Goal: Transaction & Acquisition: Purchase product/service

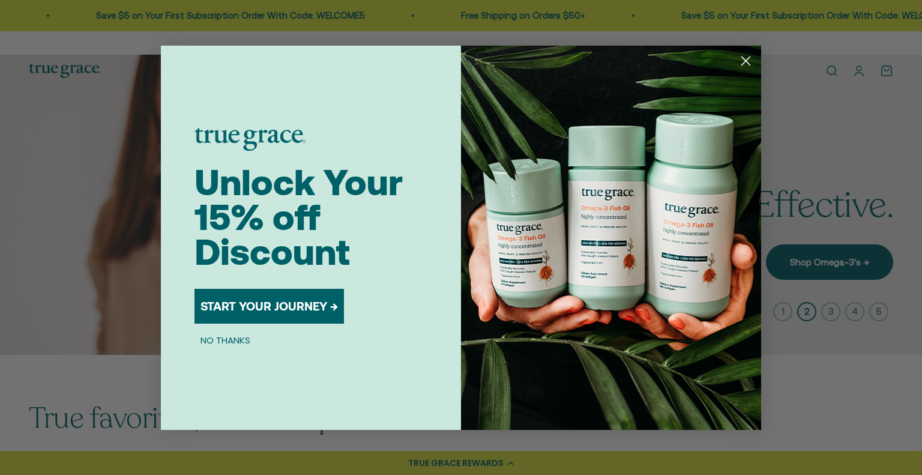
click at [754, 61] on circle "Close dialog" at bounding box center [746, 60] width 20 height 20
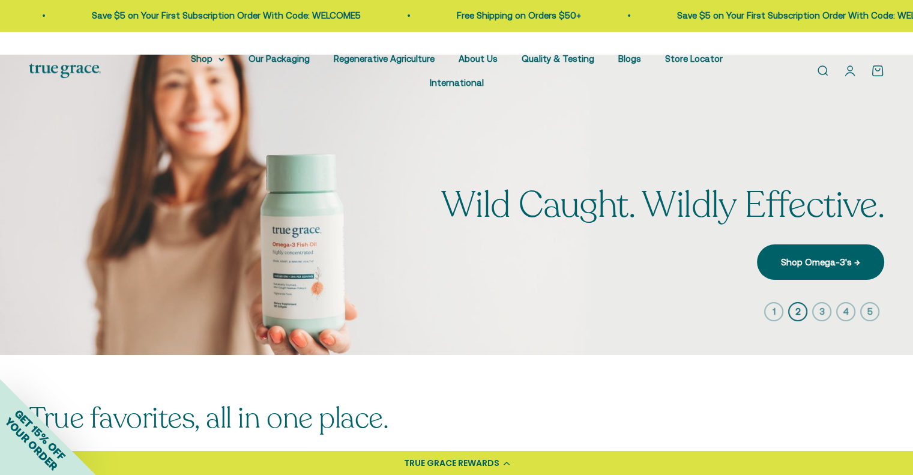
click at [843, 64] on link "Open account page" at bounding box center [849, 70] width 13 height 13
click at [826, 302] on icon "button" at bounding box center [821, 311] width 19 height 19
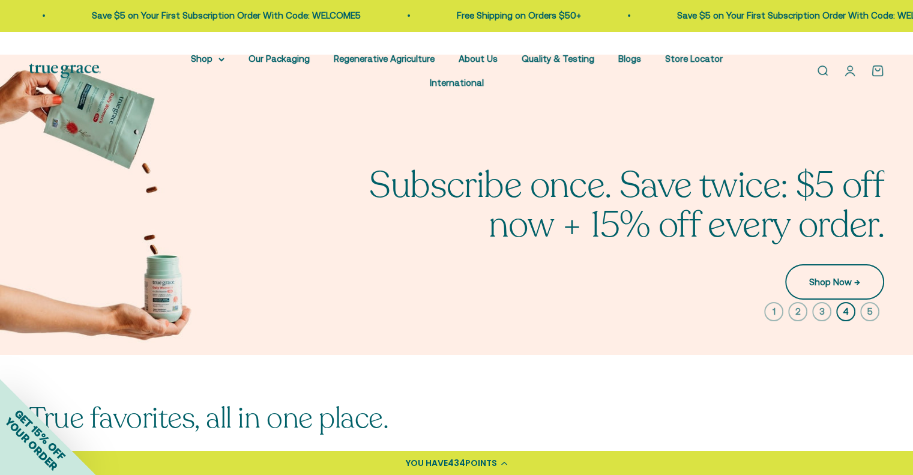
click at [855, 264] on link "Shop Now →" at bounding box center [834, 281] width 99 height 35
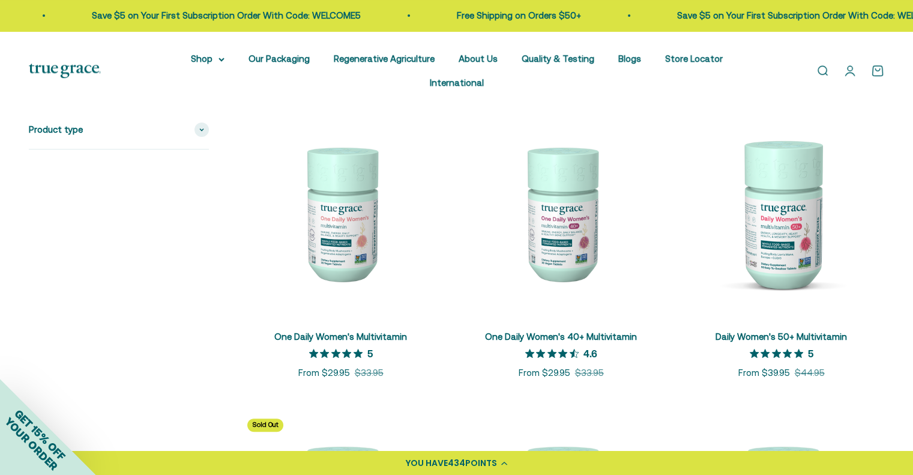
scroll to position [239, 0]
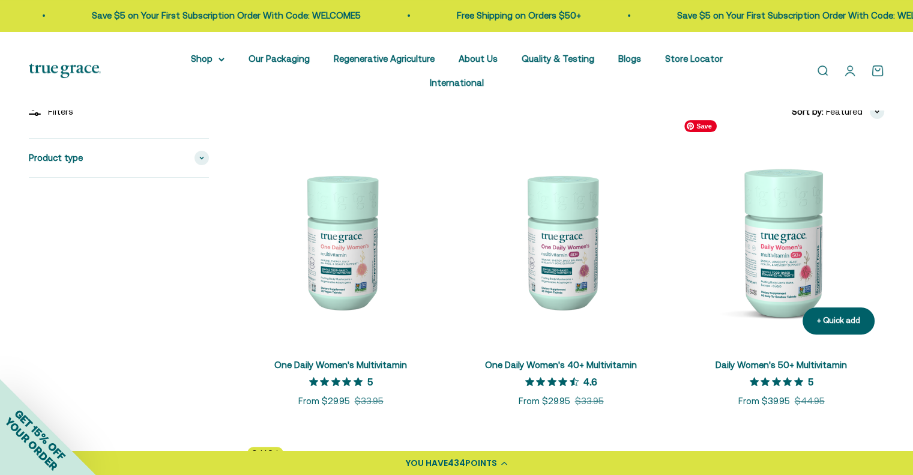
click at [786, 235] on img at bounding box center [781, 241] width 206 height 206
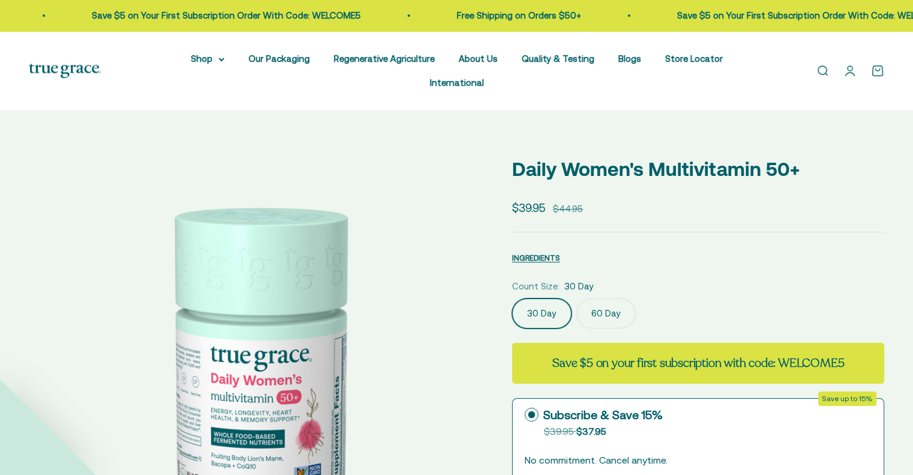
select select "3"
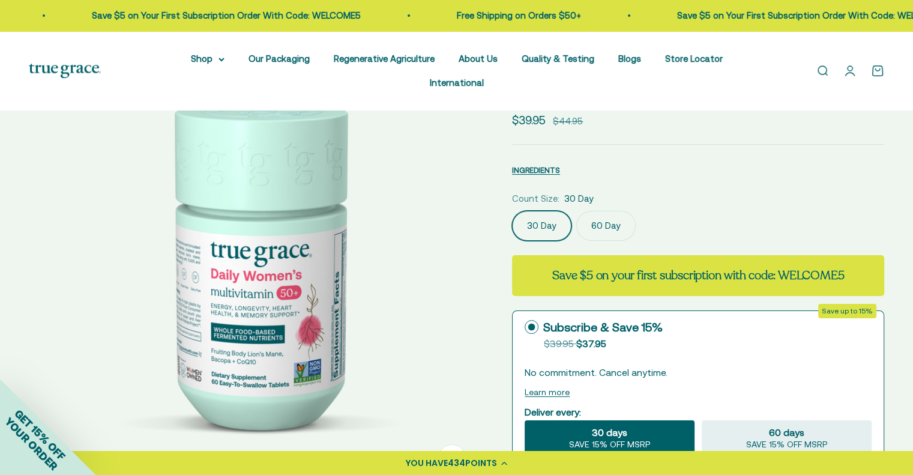
scroll to position [89, 0]
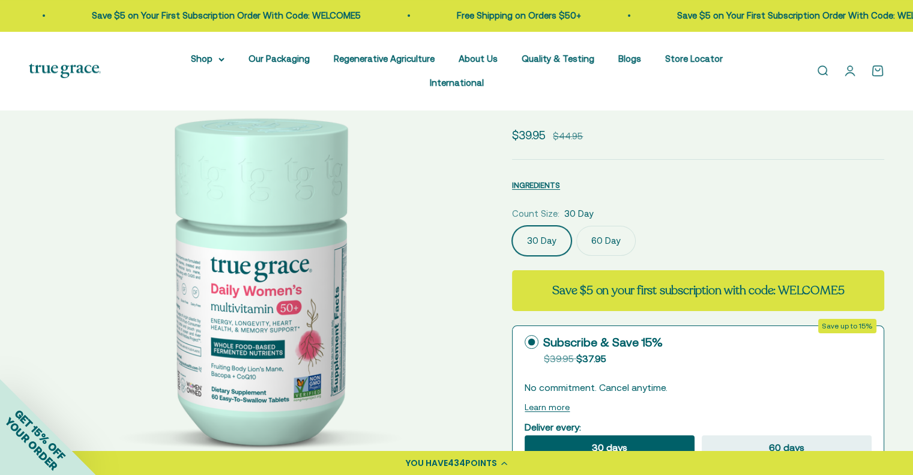
click at [595, 226] on label "60 Day" at bounding box center [605, 241] width 59 height 30
click at [512, 225] on input "60 Day" at bounding box center [511, 225] width 1 height 1
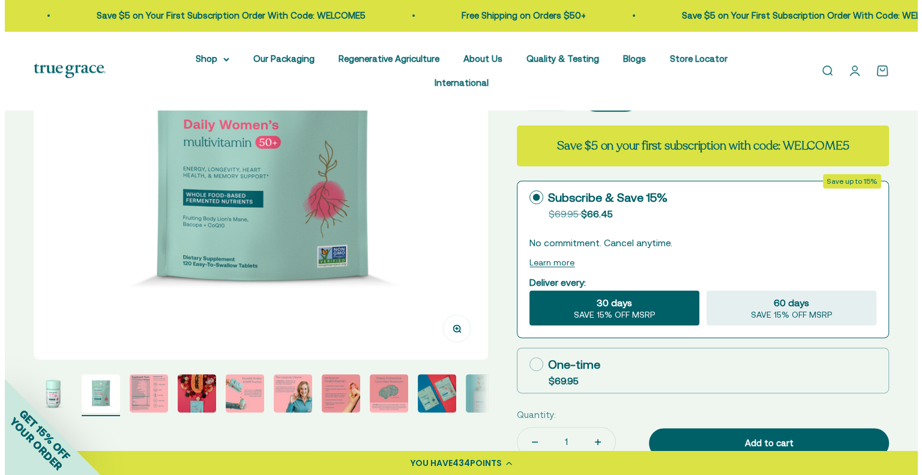
scroll to position [224, 0]
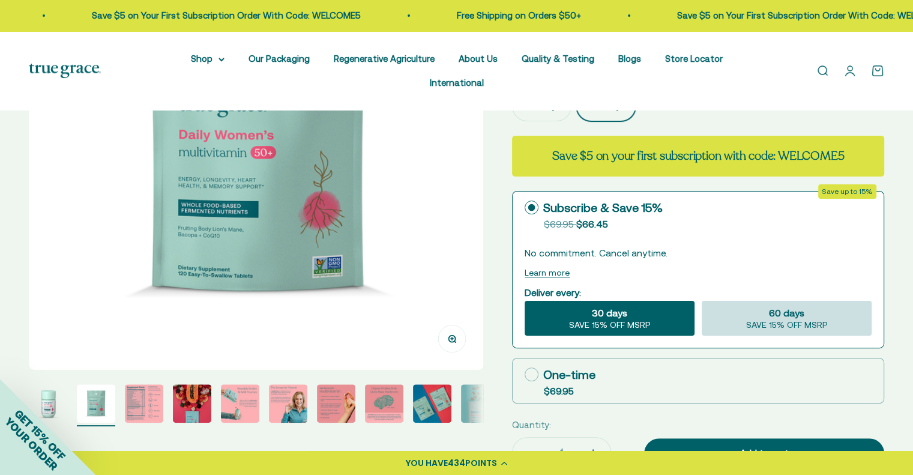
click at [759, 320] on span "SAVE 15% OFF MSRP" at bounding box center [787, 325] width 82 height 11
click at [702, 300] on input "60 days SAVE 15% OFF MSRP" at bounding box center [701, 300] width 1 height 1
radio input "true"
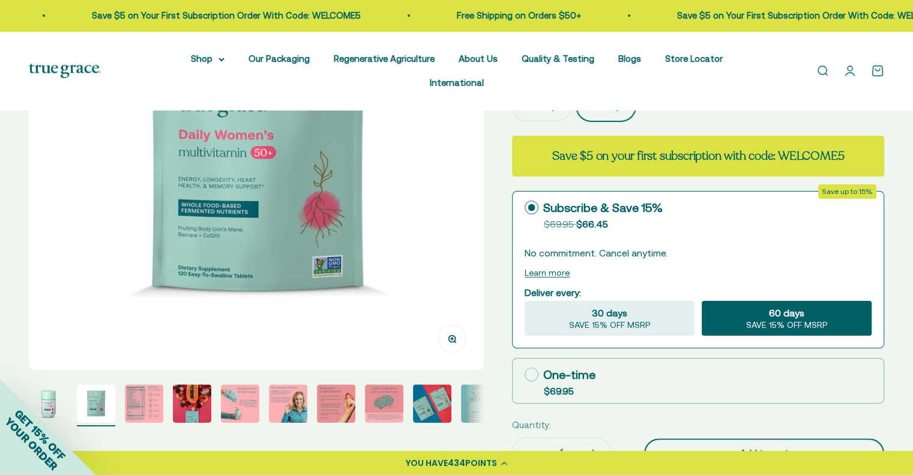
click at [792, 446] on div "Add to cart" at bounding box center [764, 453] width 192 height 14
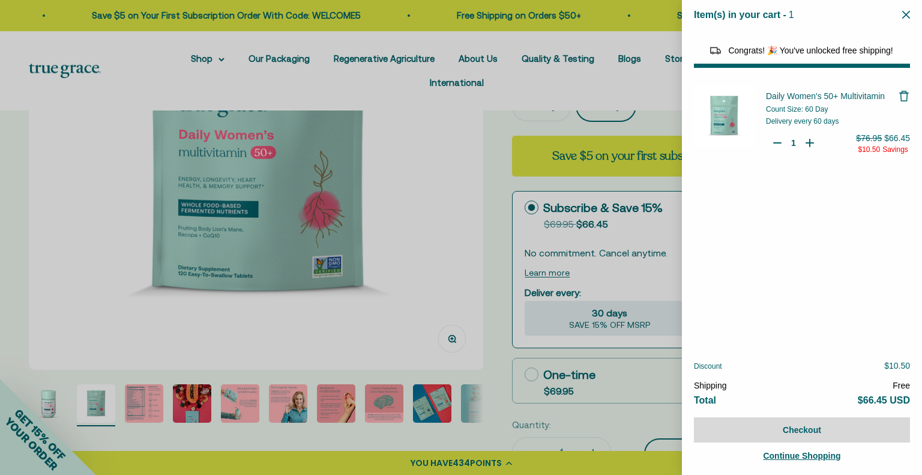
select select "44882812010710"
select select "44878154563798"
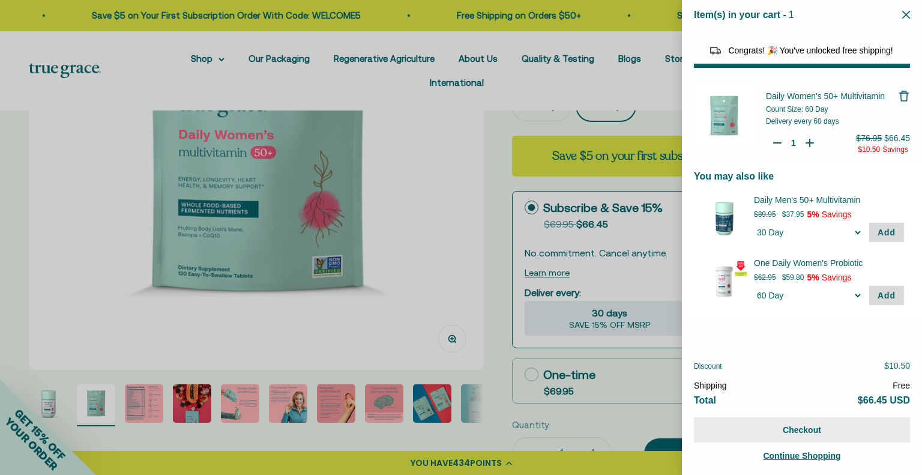
click at [804, 434] on button "Checkout" at bounding box center [802, 429] width 216 height 25
